Goal: Task Accomplishment & Management: Manage account settings

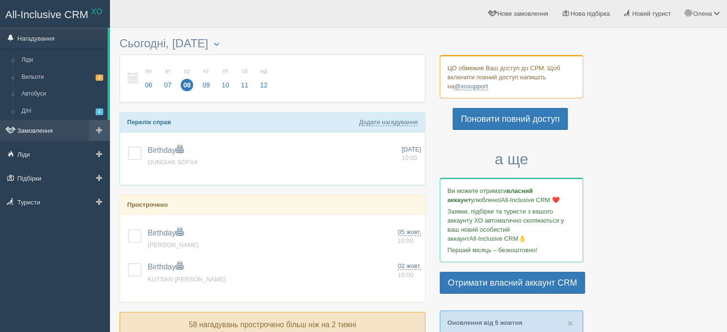
click at [53, 130] on link "Замовлення" at bounding box center [55, 130] width 110 height 21
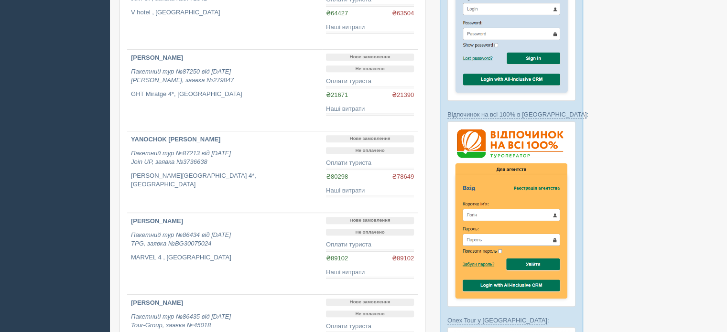
scroll to position [478, 0]
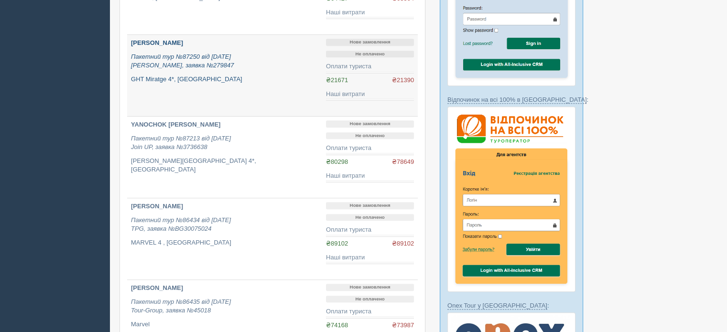
click at [190, 53] on icon "Пакетний тур №87250 від [DATE] [PERSON_NAME], заявка №279847" at bounding box center [182, 61] width 103 height 16
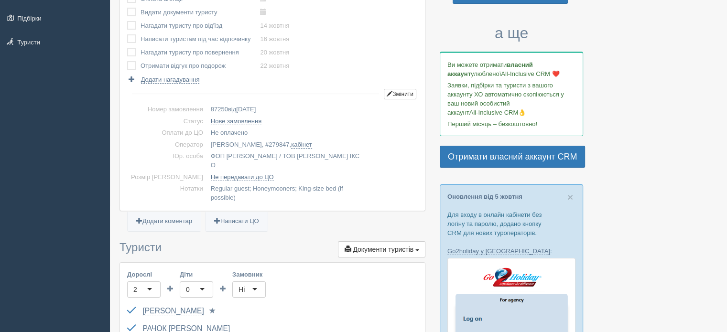
scroll to position [143, 0]
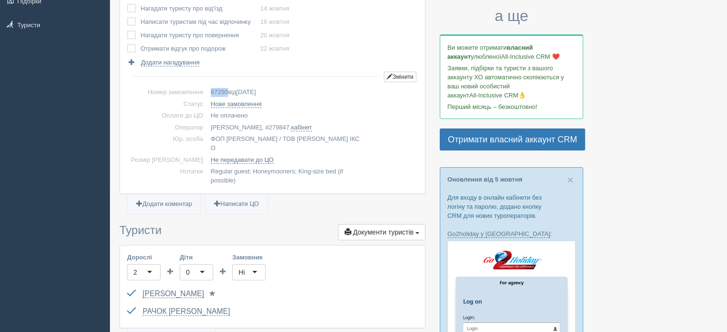
drag, startPoint x: 190, startPoint y: 90, endPoint x: 210, endPoint y: 96, distance: 20.9
click at [210, 96] on td "87250 від 14.07.2025" at bounding box center [312, 93] width 211 height 12
copy span "87250"
click at [291, 126] on link "кабінет" at bounding box center [301, 128] width 21 height 8
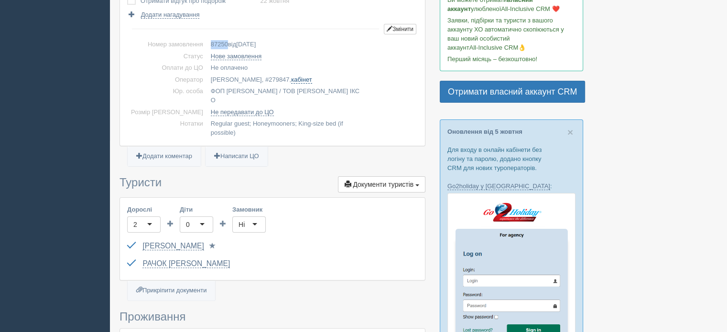
scroll to position [191, 0]
click at [291, 81] on link "кабінет" at bounding box center [301, 80] width 21 height 8
click at [404, 26] on button "Змінити" at bounding box center [400, 29] width 32 height 11
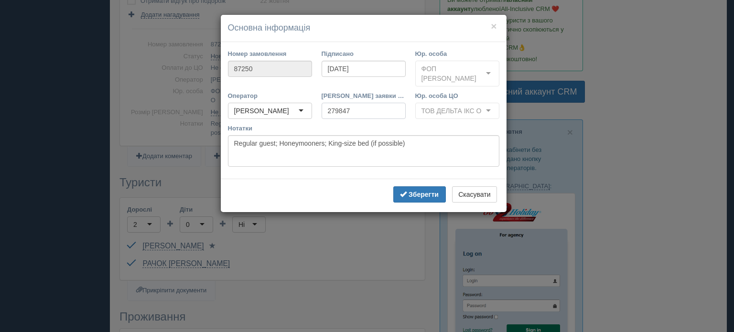
drag, startPoint x: 361, startPoint y: 108, endPoint x: 323, endPoint y: 120, distance: 40.4
click at [323, 120] on div "Номер заявки ТО 279847" at bounding box center [364, 107] width 94 height 32
click at [436, 197] on b "Зберегти" at bounding box center [424, 195] width 30 height 8
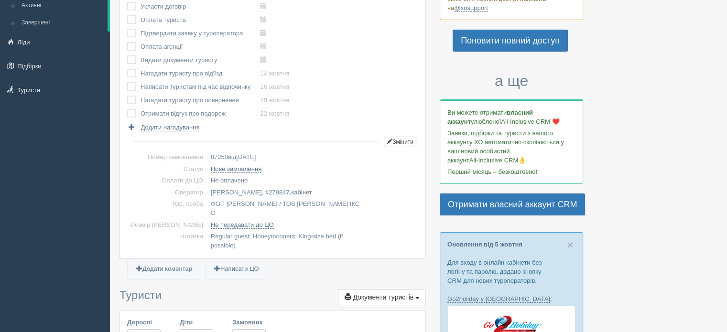
scroll to position [96, 0]
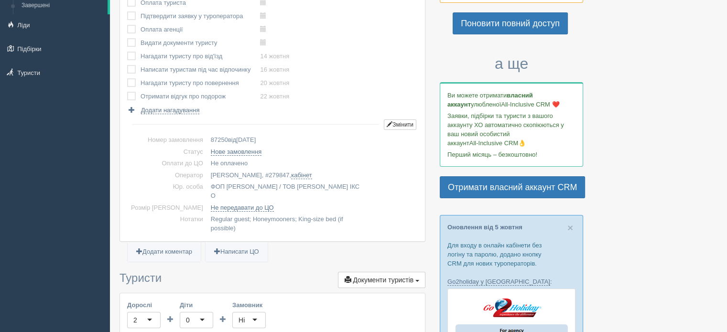
click at [207, 176] on td "Alf, # 279847 , кабінет" at bounding box center [312, 176] width 211 height 12
